Goal: Navigation & Orientation: Find specific page/section

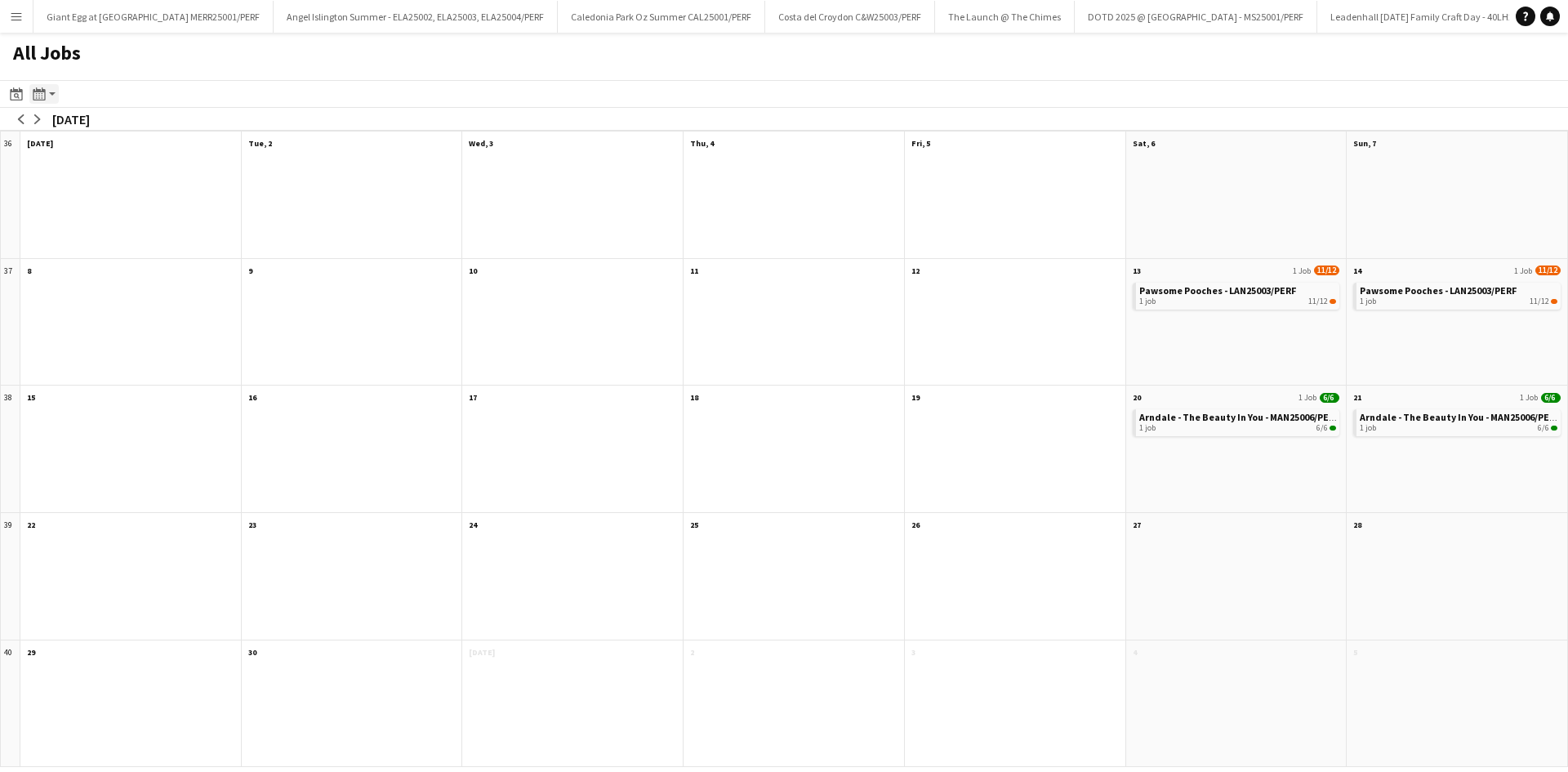
scroll to position [0, 190]
click at [49, 85] on app-action-btn "Month view / Day view" at bounding box center [45, 94] width 30 height 19
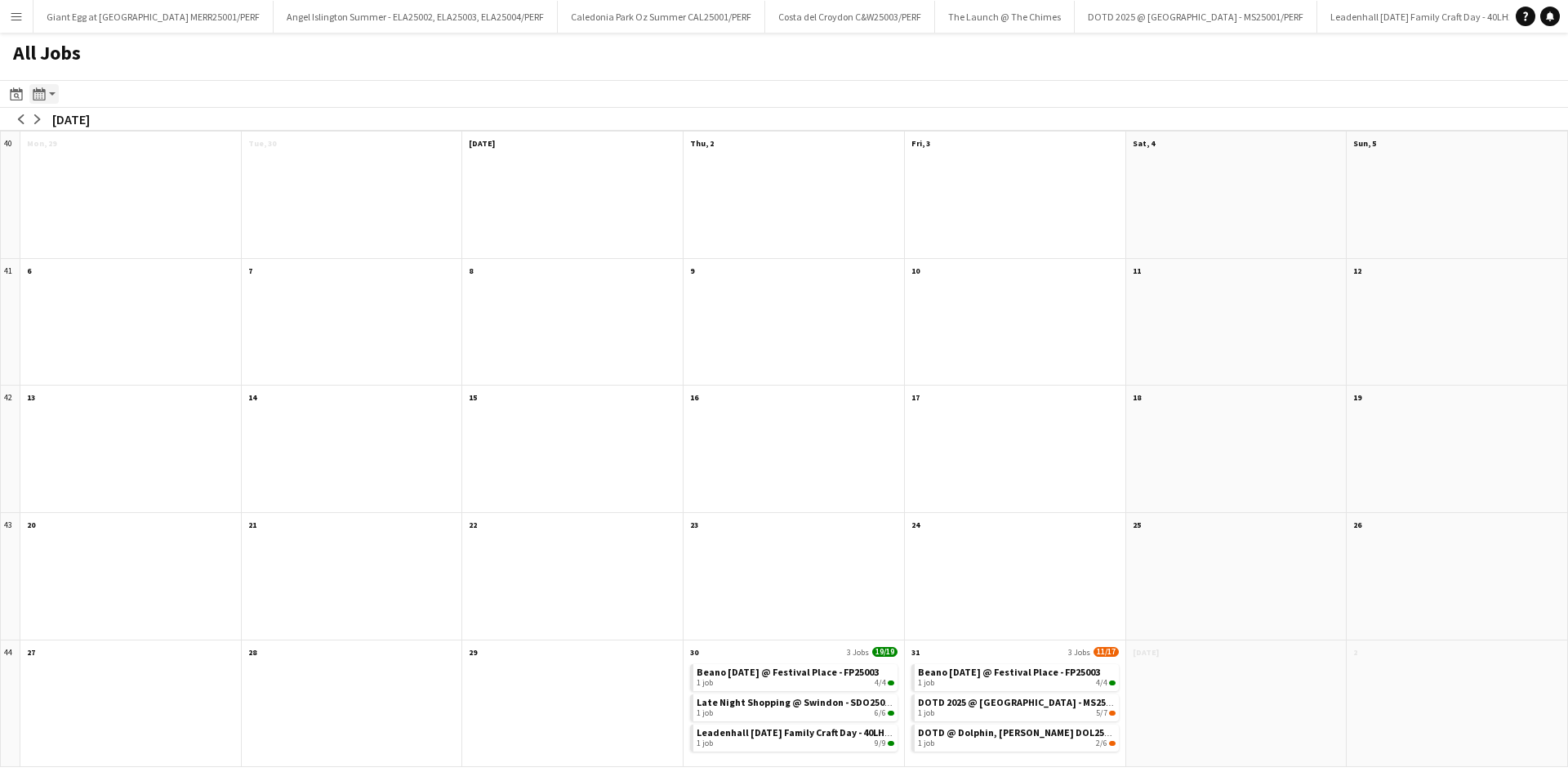
scroll to position [0, 404]
click at [1558, 10] on button "Add" at bounding box center [1564, 17] width 13 height 13
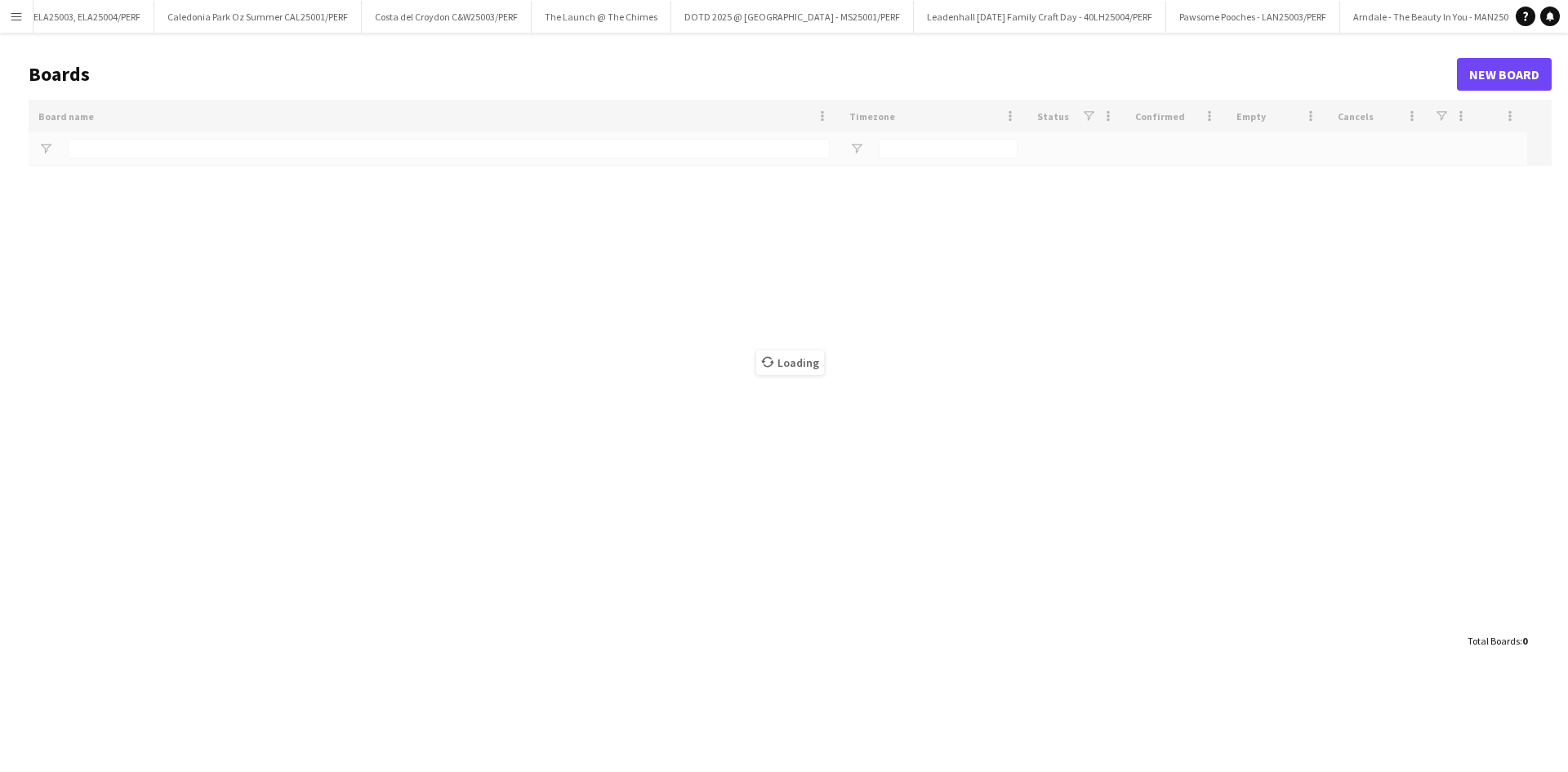
type input "***"
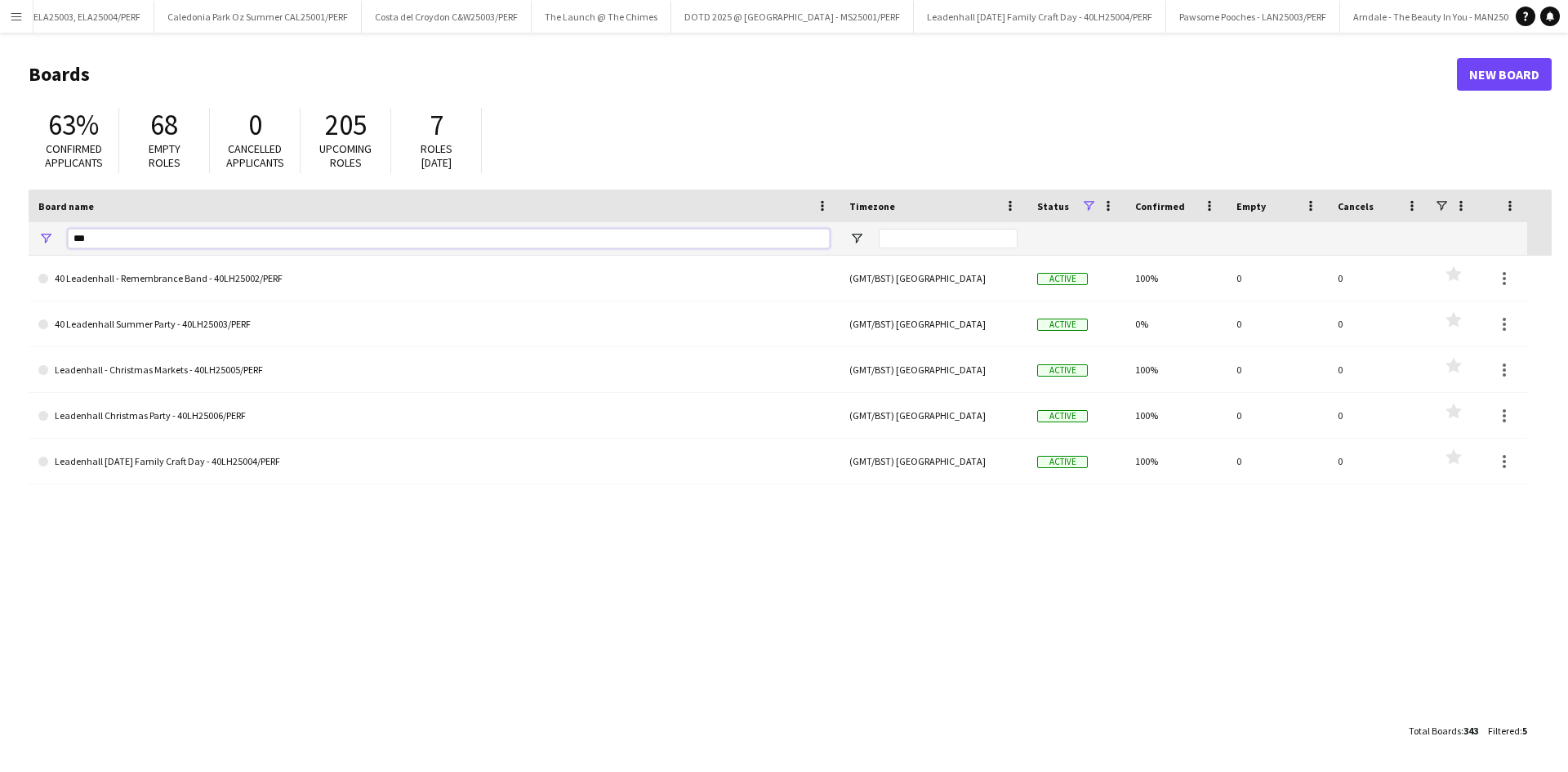
click at [109, 242] on input "***" at bounding box center [448, 238] width 762 height 19
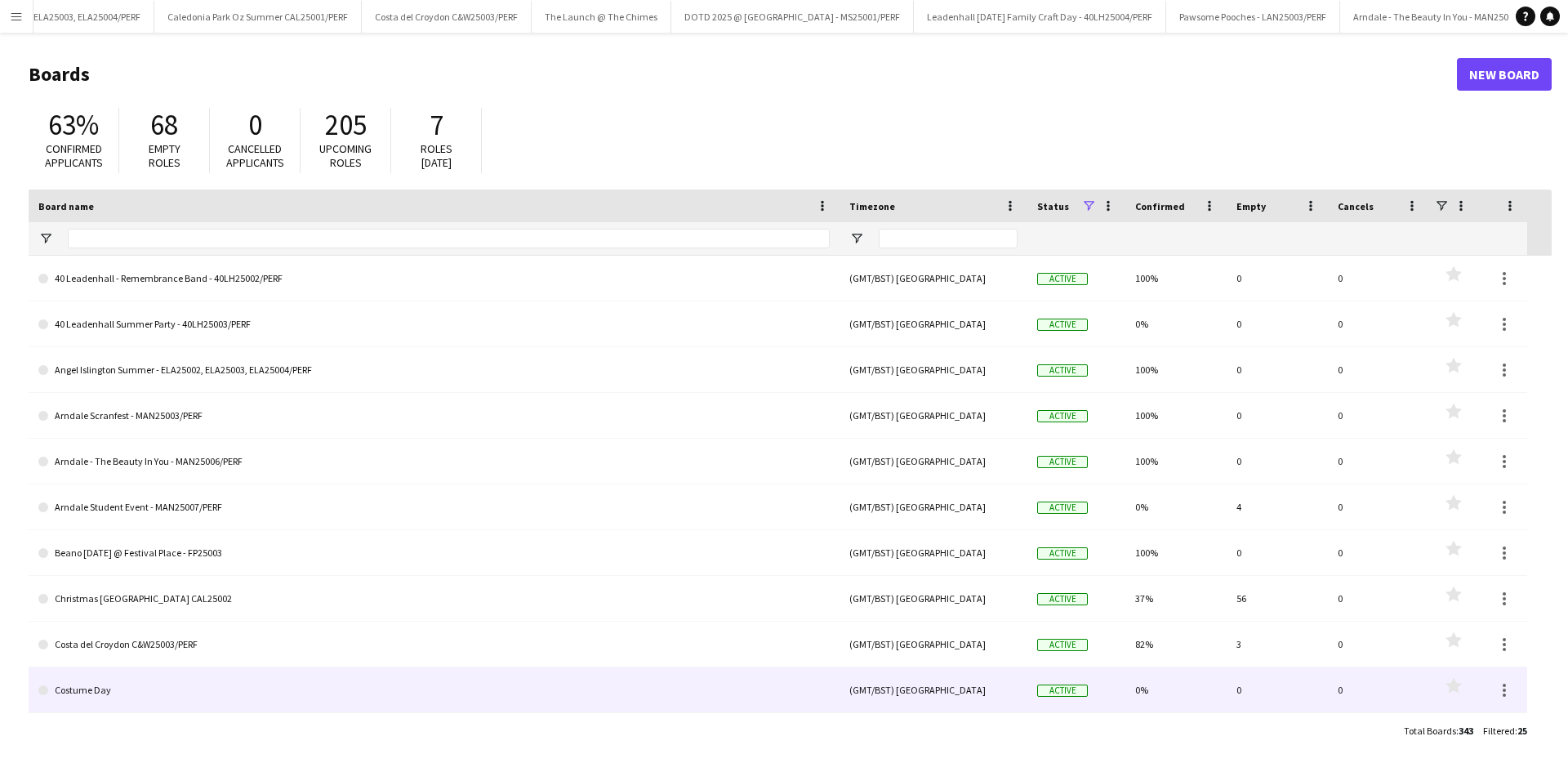
click at [178, 676] on link "Costume Day" at bounding box center [433, 689] width 791 height 45
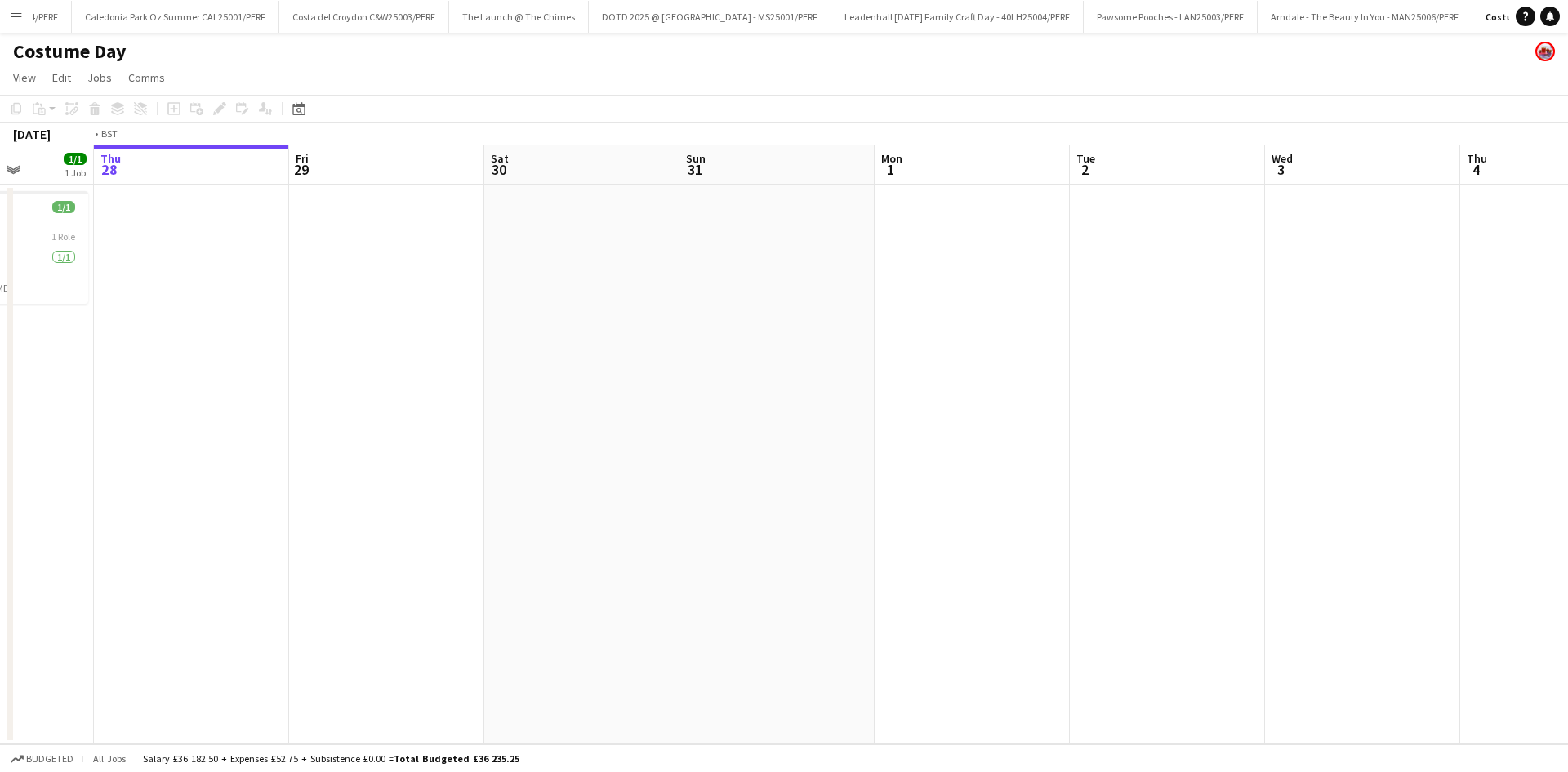
scroll to position [0, 342]
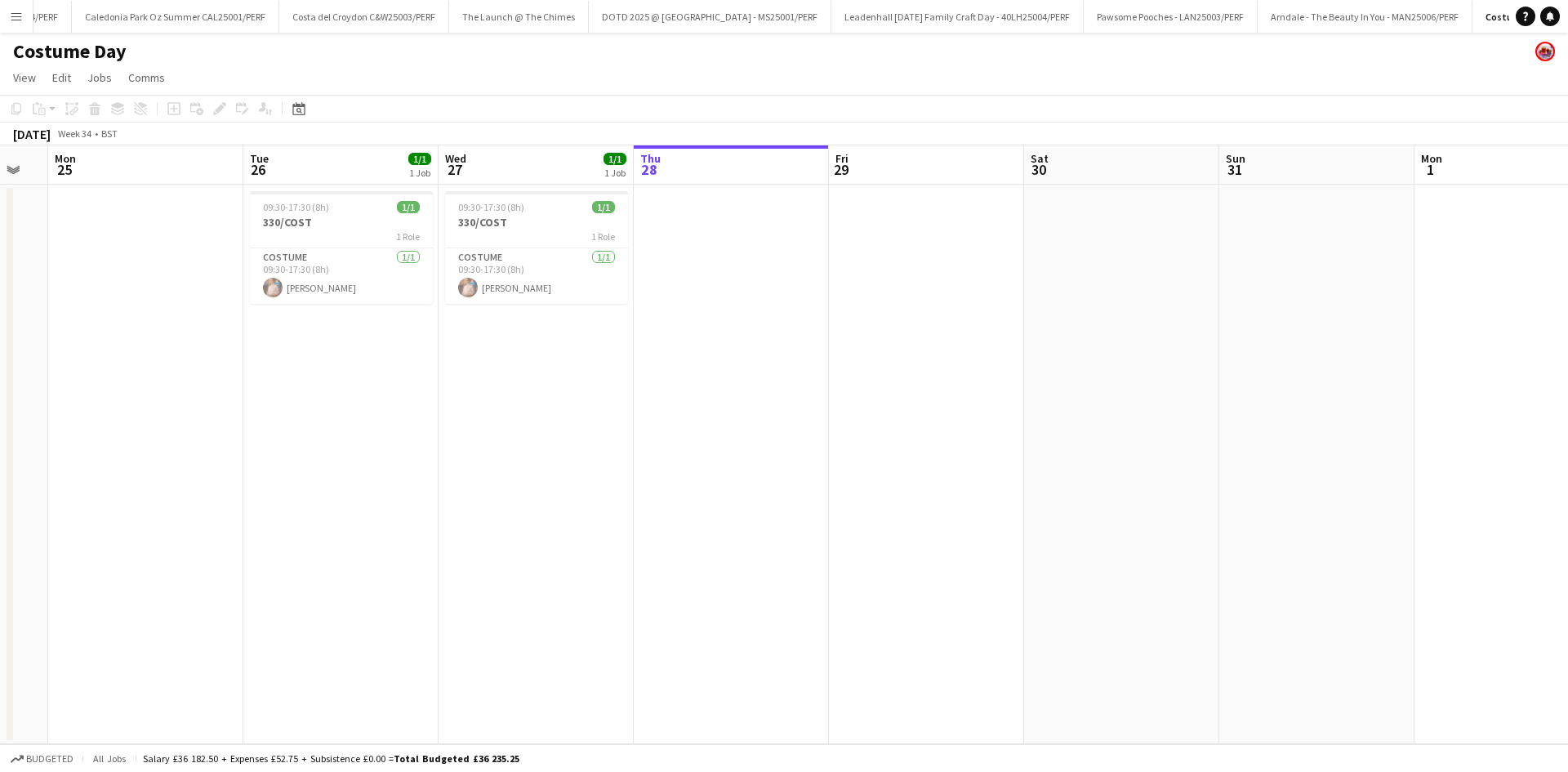
drag, startPoint x: 261, startPoint y: 460, endPoint x: 699, endPoint y: 420, distance: 439.8
click at [699, 420] on app-calendar-viewport "Sat 23 Sun 24 Mon 25 Tue 26 1/1 1 Job Wed 27 1/1 1 Job Thu 28 Fri 29 Sat 30 Sun…" at bounding box center [784, 444] width 1568 height 598
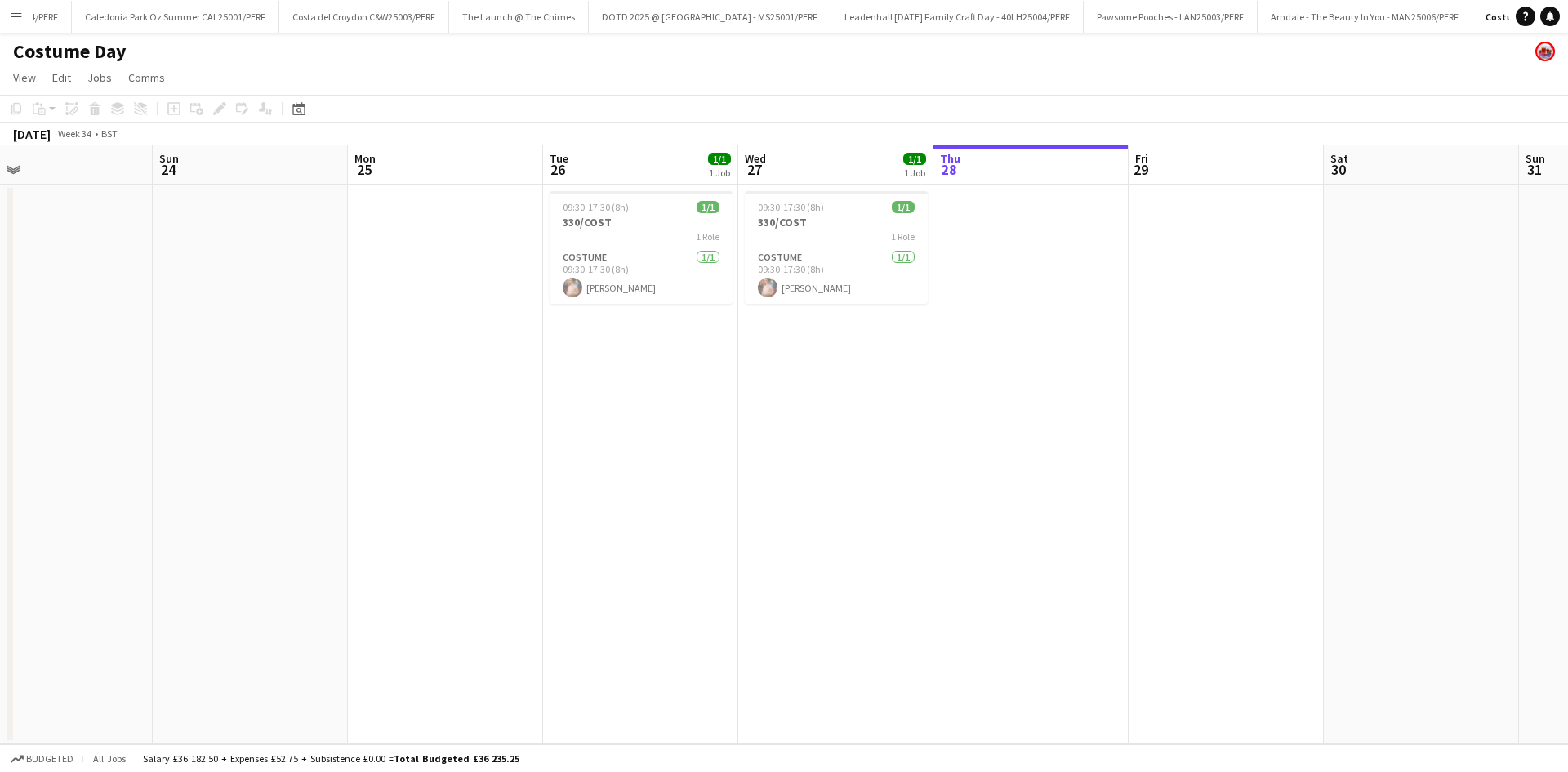
scroll to position [0, 427]
drag, startPoint x: 347, startPoint y: 469, endPoint x: 652, endPoint y: 469, distance: 305.0
click at [652, 469] on app-calendar-viewport "Thu 21 1/1 1 Job Fri 22 Sat 23 Sun 24 Mon 25 Tue 26 1/1 1 Job Wed 27 1/1 1 Job …" at bounding box center [784, 444] width 1568 height 598
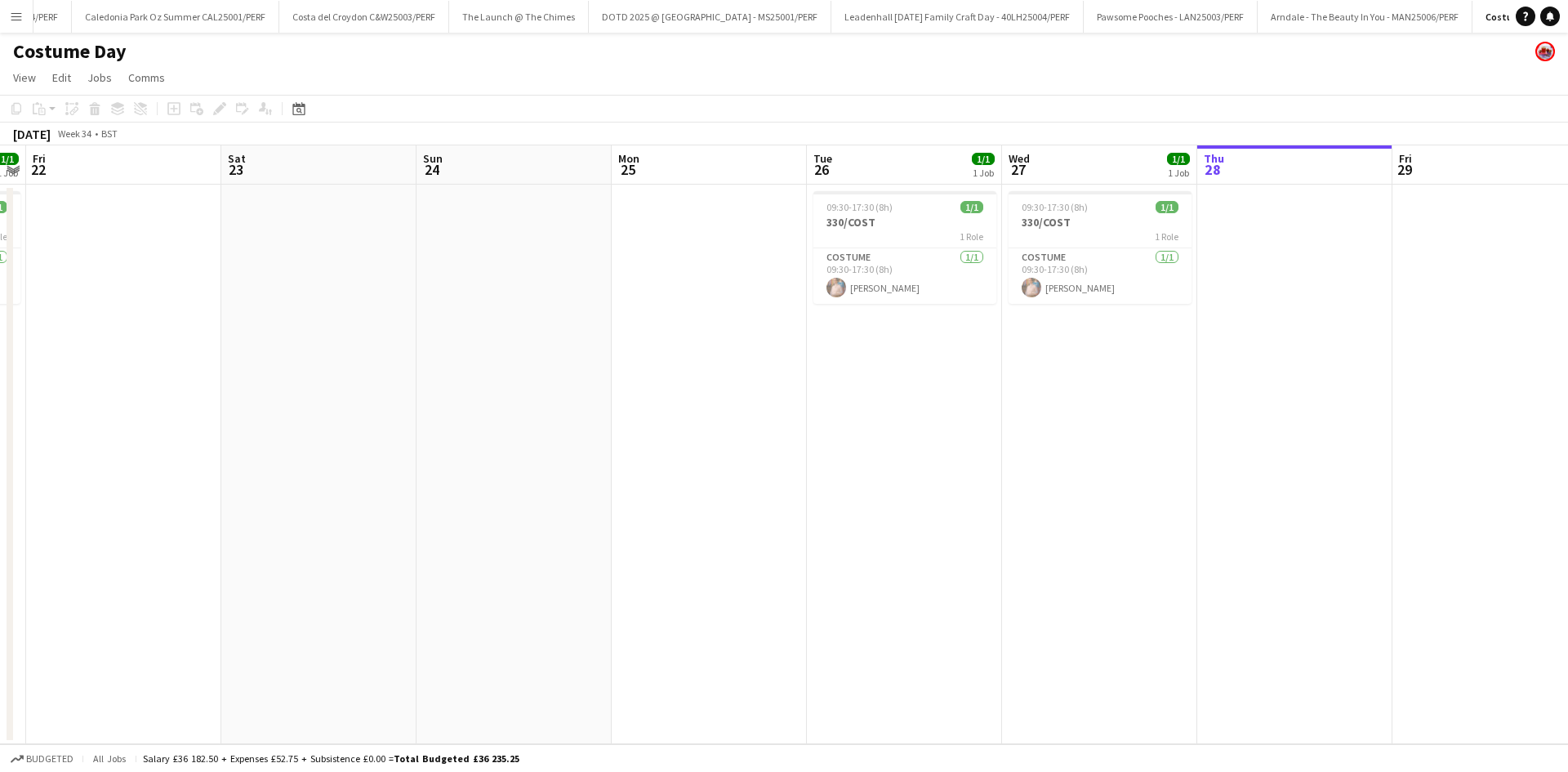
drag, startPoint x: 173, startPoint y: 471, endPoint x: 758, endPoint y: 505, distance: 586.0
click at [1029, 444] on app-calendar-viewport "Tue 19 Wed 20 Thu 21 1/1 1 Job Fri 22 Sat 23 Sun 24 Mon 25 Tue 26 1/1 1 Job Wed…" at bounding box center [784, 444] width 1568 height 598
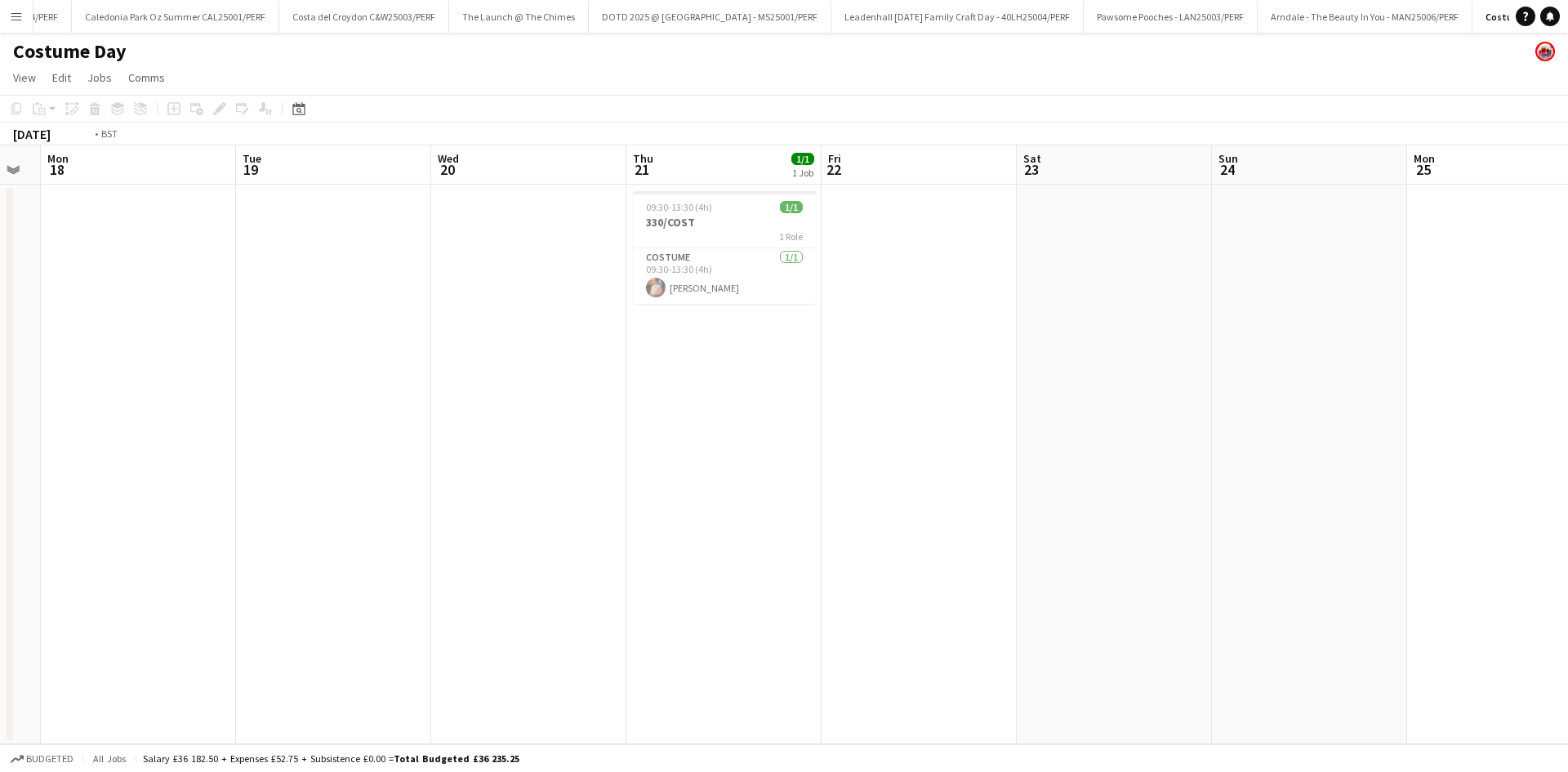
scroll to position [0, 390]
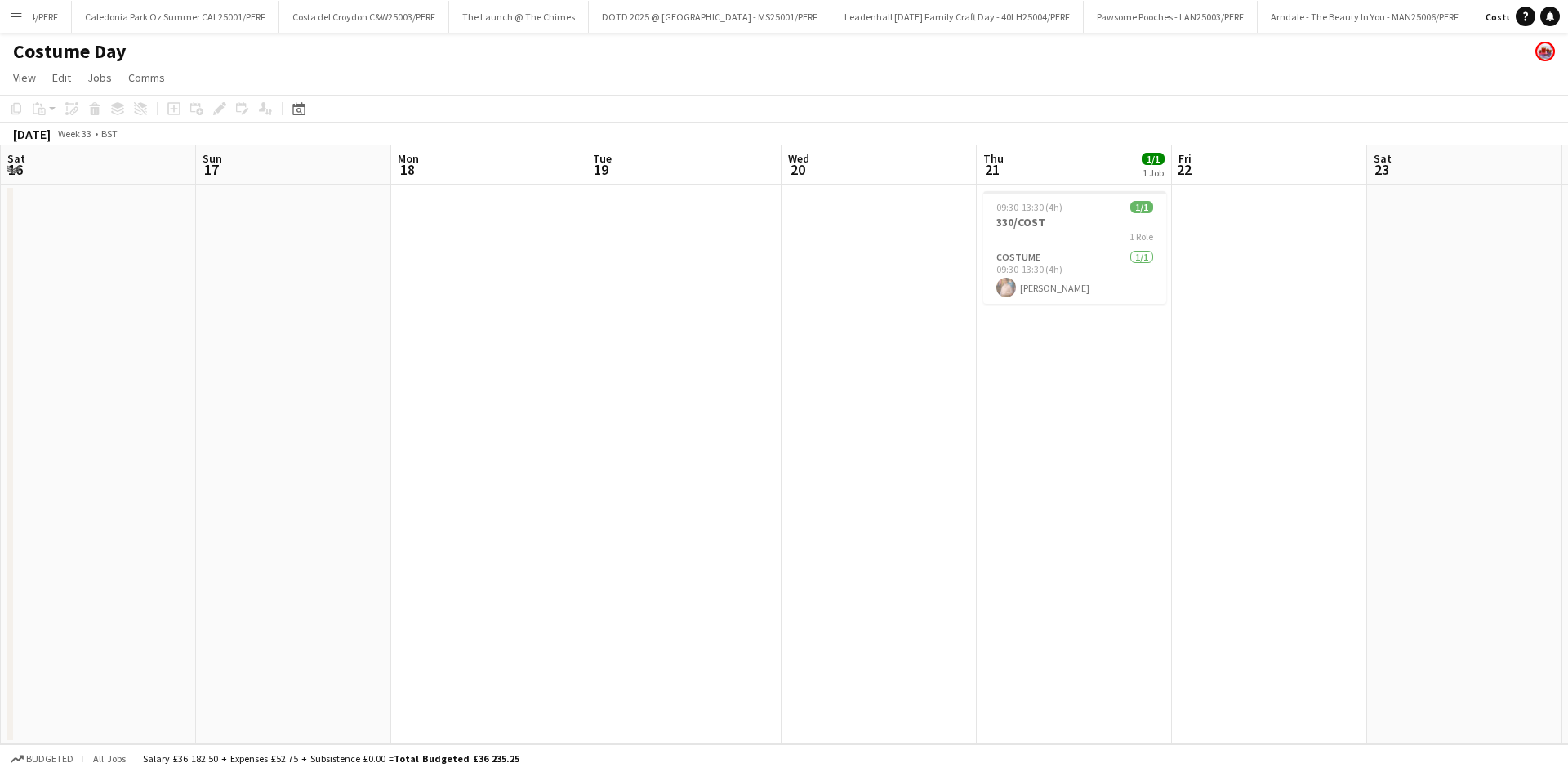
drag, startPoint x: 346, startPoint y: 526, endPoint x: 893, endPoint y: 521, distance: 547.0
click at [893, 521] on app-calendar-viewport "Thu 14 Fri 15 Sat 16 Sun 17 Mon 18 Tue 19 Wed 20 Thu 21 1/1 1 Job Fri 22 Sat 23…" at bounding box center [784, 444] width 1568 height 598
drag, startPoint x: 660, startPoint y: 480, endPoint x: 1433, endPoint y: 423, distance: 775.1
click at [1433, 423] on app-calendar-viewport "Sun 10 Mon 11 Tue 12 Wed 13 Thu 14 Fri 15 Sat 16 Sun 17 Mon 18 Tue 19 Wed 20 Th…" at bounding box center [784, 444] width 1568 height 598
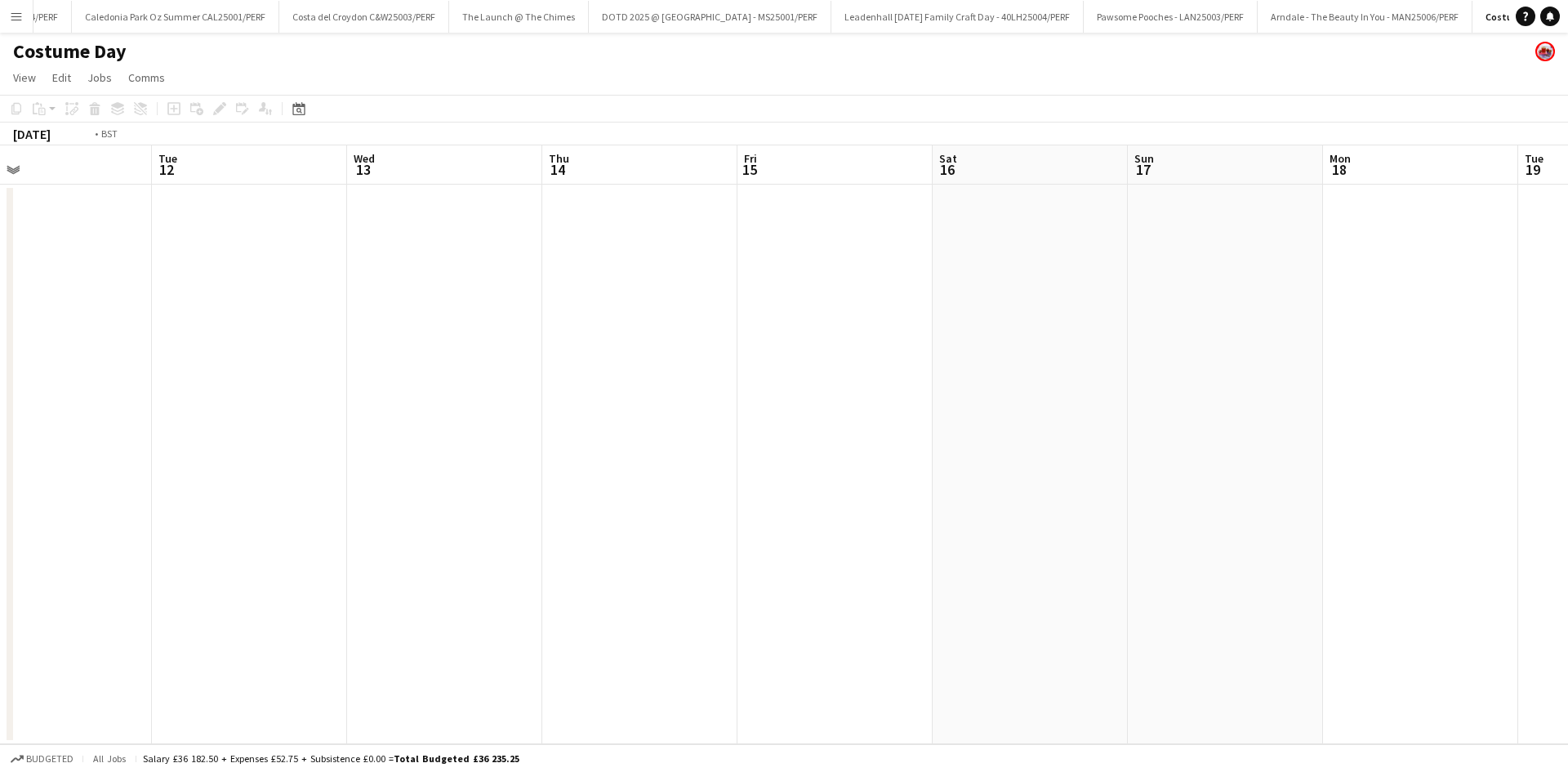
drag, startPoint x: 384, startPoint y: 512, endPoint x: 970, endPoint y: 429, distance: 591.8
click at [970, 429] on app-calendar-viewport "Sat 9 Sun 10 Mon 11 Tue 12 Wed 13 Thu 14 Fri 15 Sat 16 Sun 17 Mon 18 Tue 19 Wed…" at bounding box center [784, 444] width 1568 height 598
drag, startPoint x: 364, startPoint y: 478, endPoint x: 943, endPoint y: 425, distance: 581.4
click at [943, 425] on app-calendar-viewport "Mon 4 Tue 5 Wed 6 Thu 7 Fri 8 Sat 9 Sun 10 Mon 11 Tue 12 Wed 13 Thu 14 Fri 15 S…" at bounding box center [784, 444] width 1568 height 598
drag, startPoint x: 93, startPoint y: 429, endPoint x: 102, endPoint y: 408, distance: 22.8
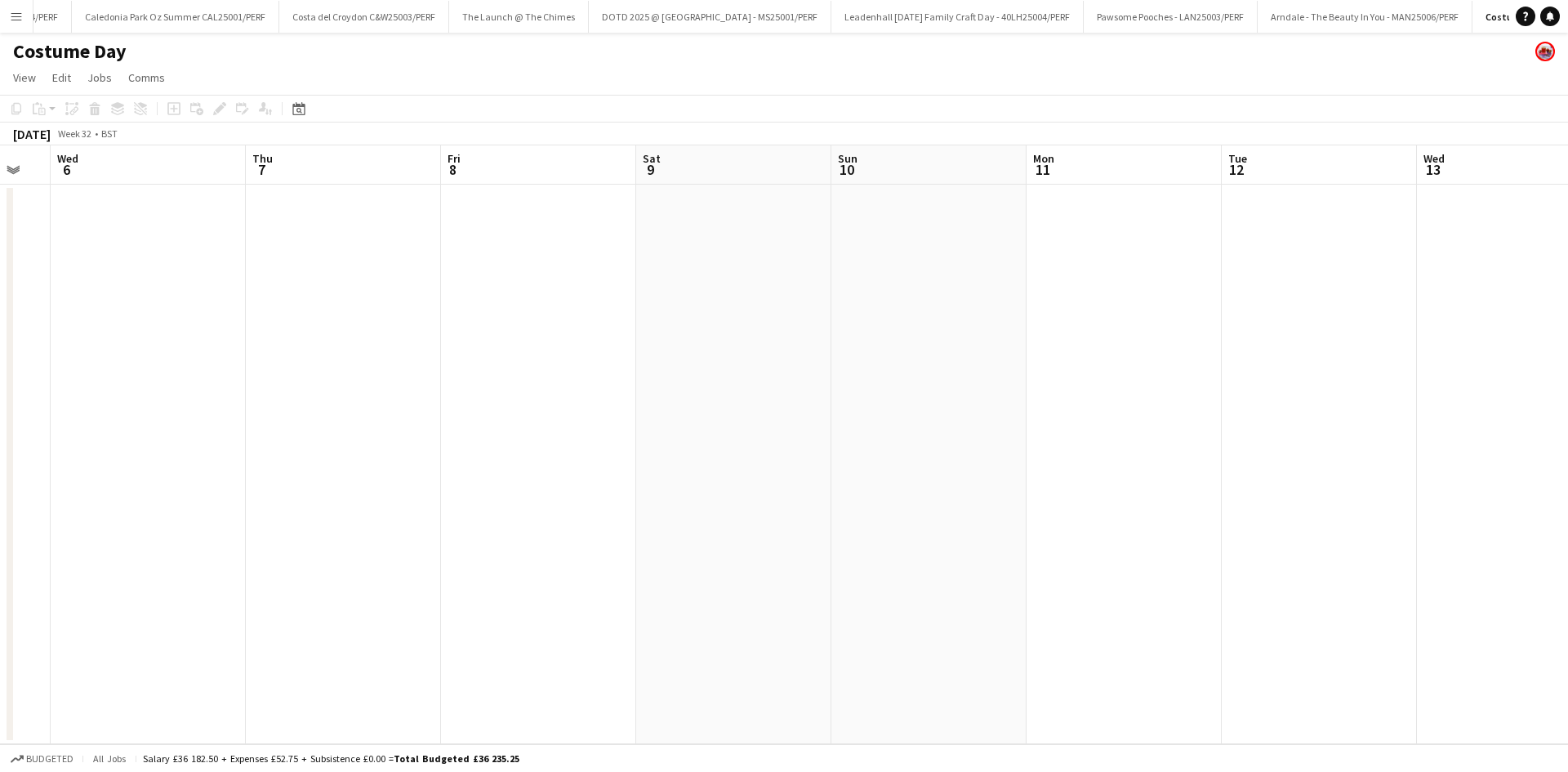
click at [102, 408] on app-calendar-viewport "Sun 3 Mon 4 Tue 5 Wed 6 Thu 7 Fri 8 Sat 9 Sun 10 Mon 11 Tue 12 Wed 13 Thu 14 Fr…" at bounding box center [784, 444] width 1568 height 598
drag, startPoint x: 279, startPoint y: 423, endPoint x: 413, endPoint y: 418, distance: 134.1
click at [214, 423] on app-calendar-viewport "Fri 8 Sat 9 Sun 10 Mon 11 Tue 12 Wed 13 Thu 14 Fri 15 Sat 16 Sun 17 Mon 18 Tue …" at bounding box center [784, 444] width 1568 height 598
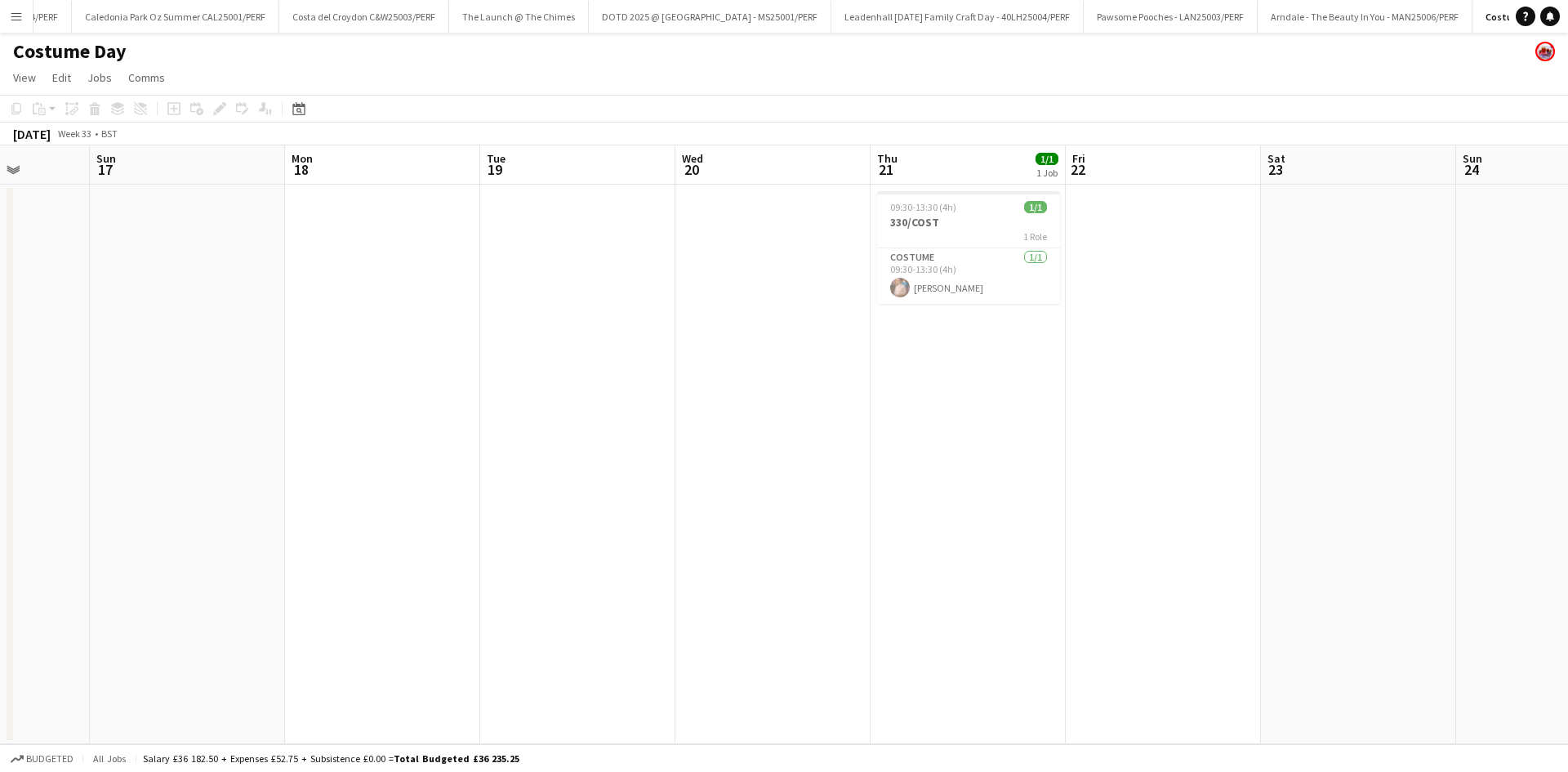
drag, startPoint x: 1147, startPoint y: 417, endPoint x: 115, endPoint y: 431, distance: 1032.1
click at [115, 431] on app-calendar-viewport "Thu 14 Fri 15 Sat 16 Sun 17 Mon 18 Tue 19 Wed 20 Thu 21 1/1 1 Job Fri 22 Sat 23…" at bounding box center [784, 444] width 1568 height 598
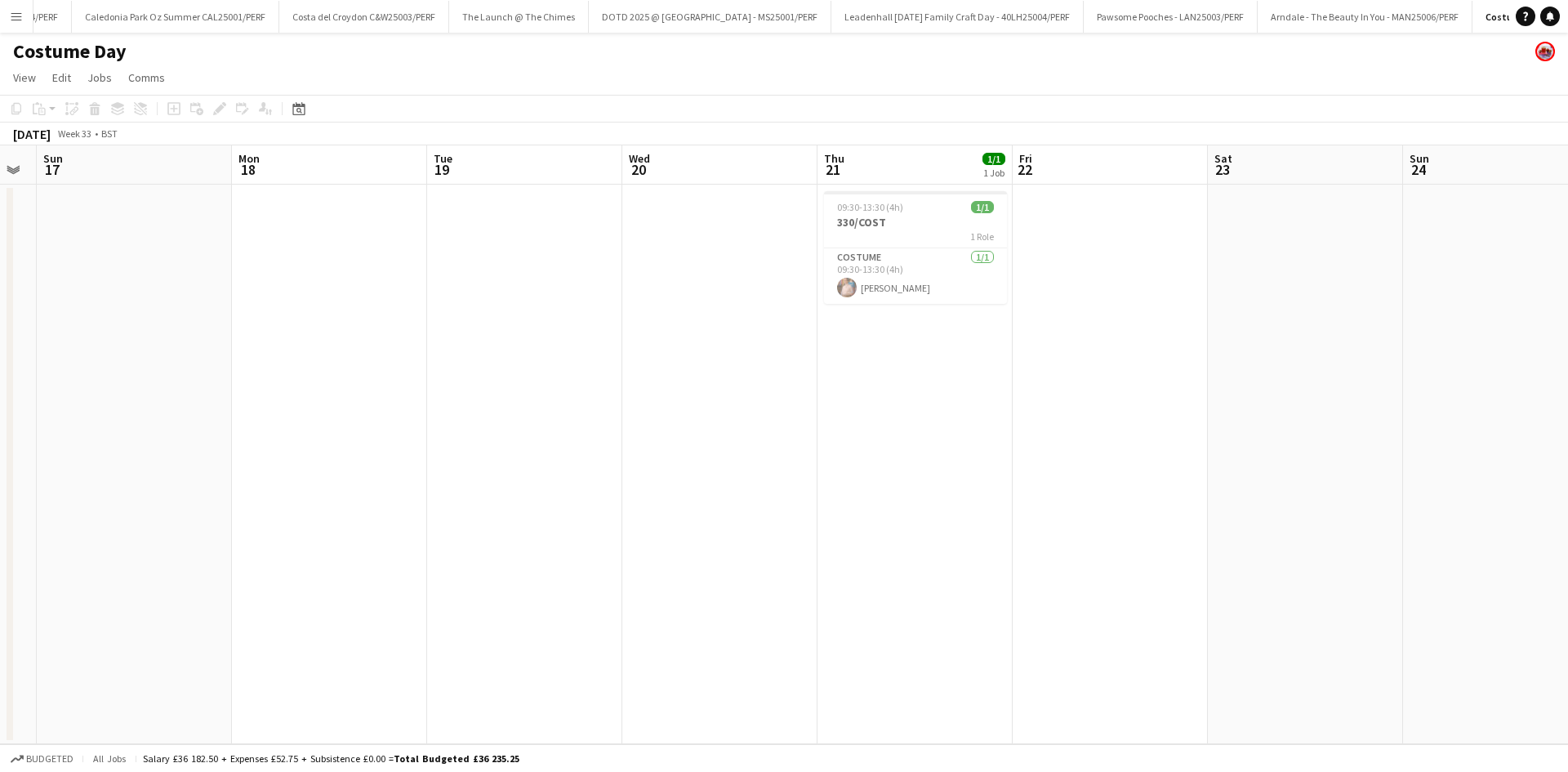
scroll to position [0, 508]
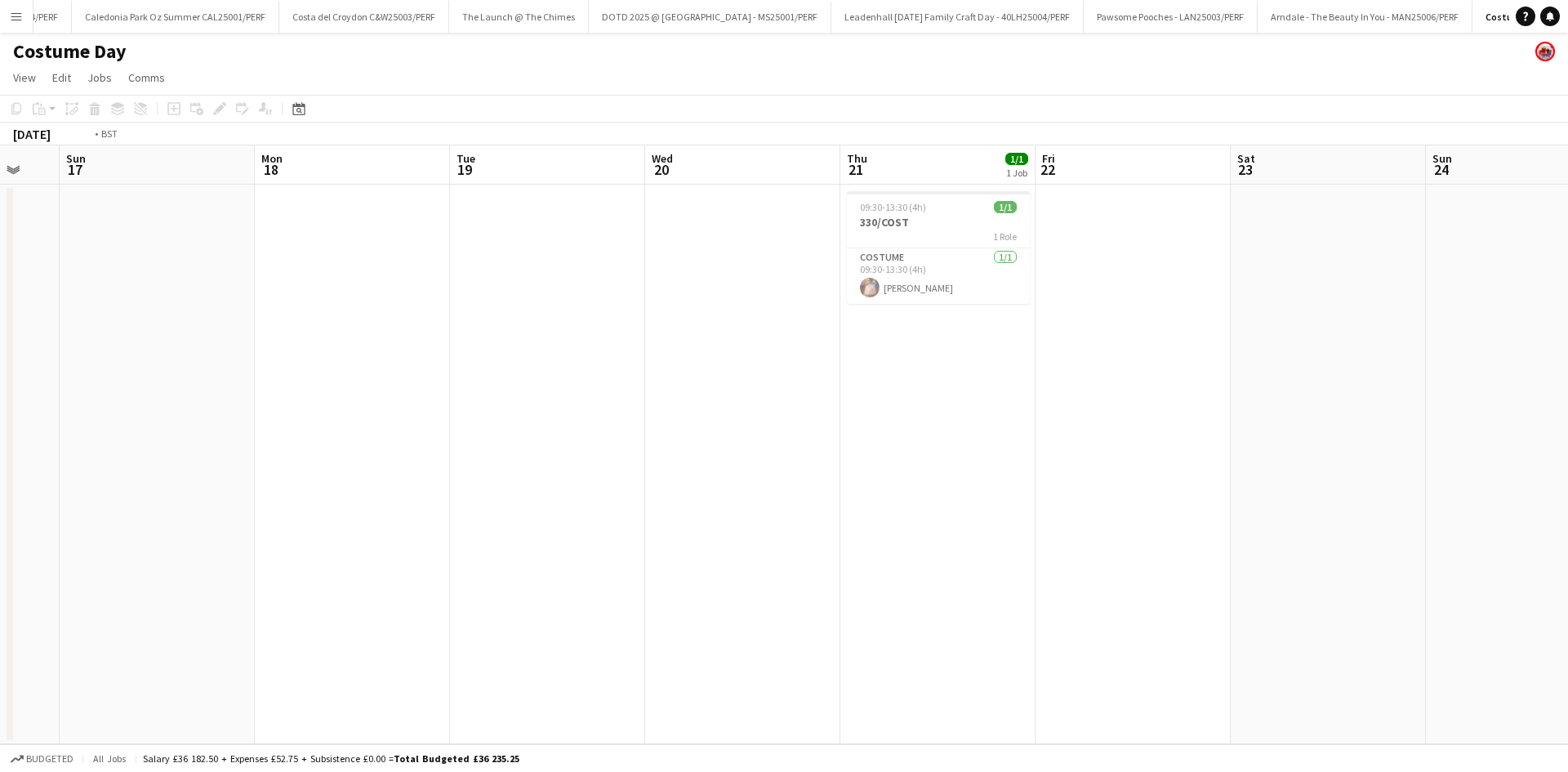
drag, startPoint x: 1007, startPoint y: 431, endPoint x: 664, endPoint y: 479, distance: 346.3
click at [715, 442] on app-calendar-viewport "Thu 14 Fri 15 Sat 16 Sun 17 Mon 18 Tue 19 Wed 20 Thu 21 1/1 1 Job Fri 22 Sat 23…" at bounding box center [784, 444] width 1568 height 598
